Goal: Information Seeking & Learning: Learn about a topic

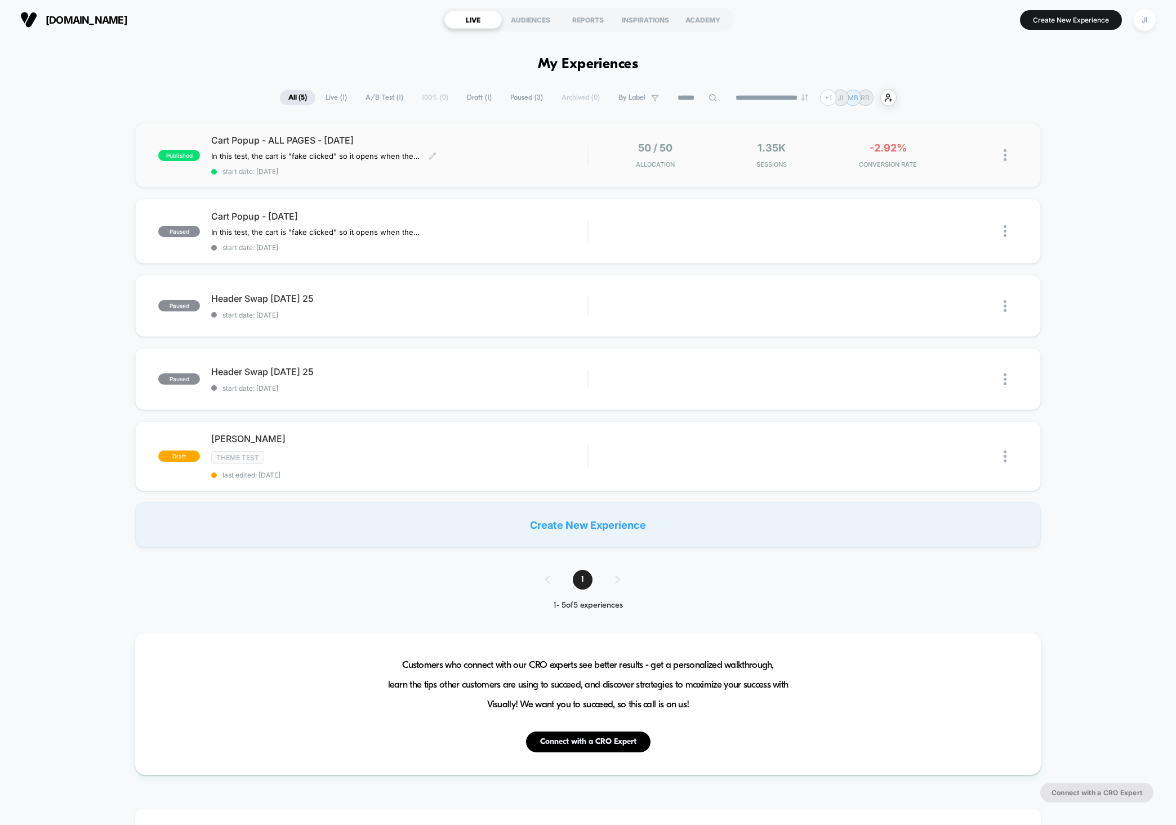
click at [484, 161] on div "Cart Popup - ALL PAGES - Sept 23 2025 In this test, the cart is "fake clicked" …" at bounding box center [399, 155] width 376 height 41
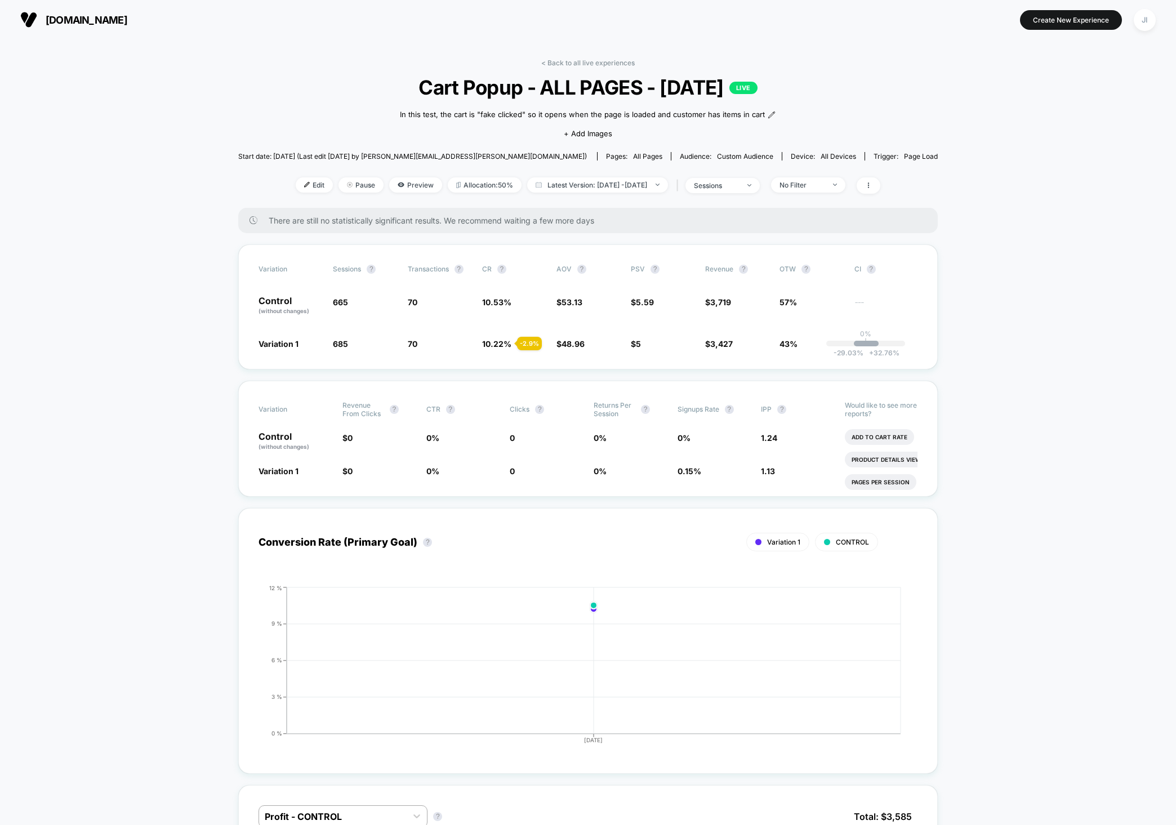
click at [60, 23] on span "[DOMAIN_NAME]" at bounding box center [87, 20] width 82 height 12
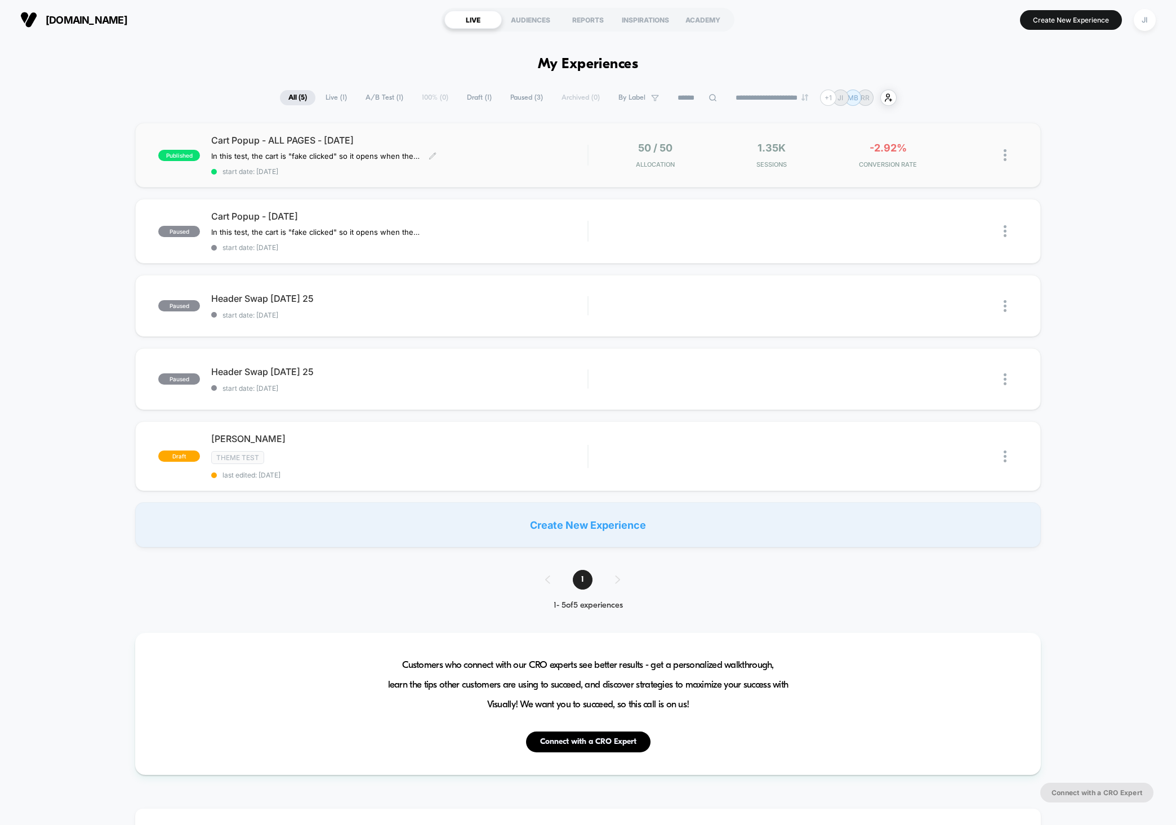
click at [351, 140] on span "Cart Popup - ALL PAGES - [DATE]" at bounding box center [399, 140] width 376 height 11
